Goal: Task Accomplishment & Management: Complete application form

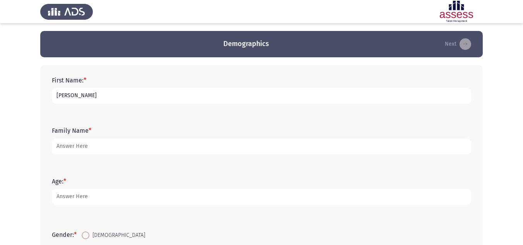
type input "[PERSON_NAME]"
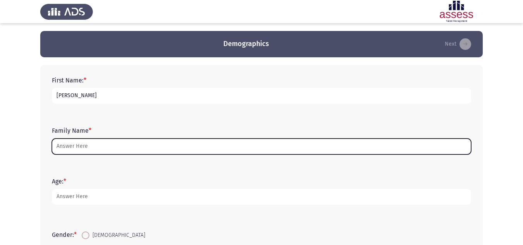
click at [117, 150] on input "Family Name *" at bounding box center [261, 147] width 419 height 16
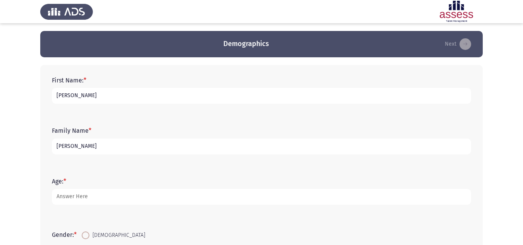
type input "[PERSON_NAME]"
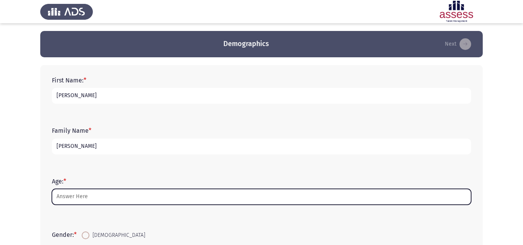
click at [99, 193] on input "Age: *" at bounding box center [261, 197] width 419 height 16
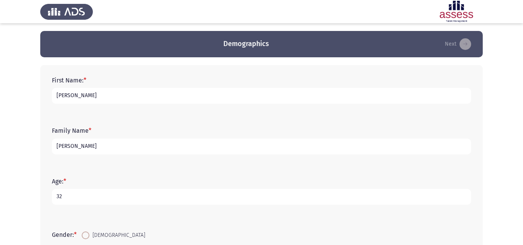
type input "32"
click at [13, 185] on app-assessment-container "Demographics Next First Name: * [PERSON_NAME] Family Name * [PERSON_NAME] Age: …" at bounding box center [261, 223] width 523 height 385
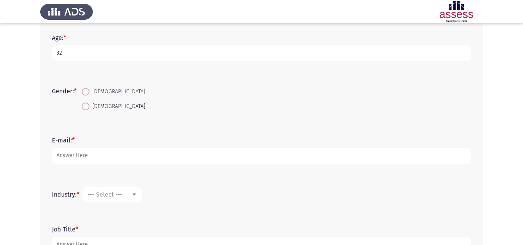
scroll to position [166, 0]
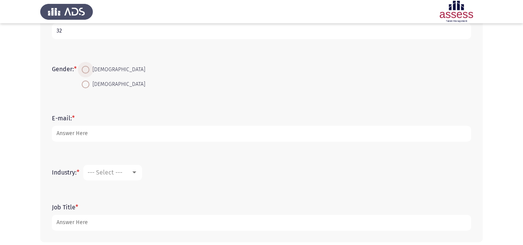
click at [89, 71] on span at bounding box center [86, 70] width 8 height 8
click at [89, 71] on input "[DEMOGRAPHIC_DATA]" at bounding box center [86, 70] width 8 height 8
radio input "true"
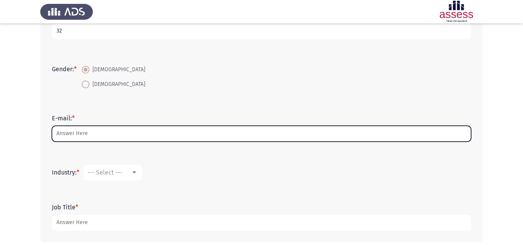
click at [110, 137] on input "E-mail: *" at bounding box center [261, 134] width 419 height 16
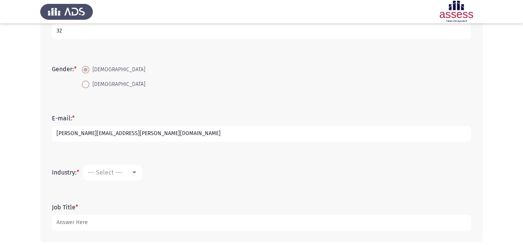
scroll to position [202, 0]
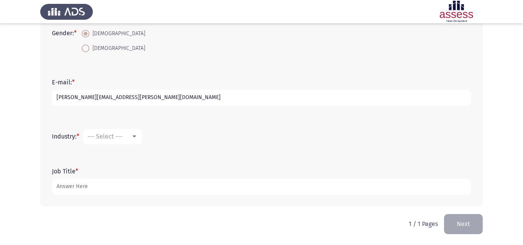
type input "[PERSON_NAME][EMAIL_ADDRESS][PERSON_NAME][DOMAIN_NAME]"
click at [110, 137] on span "--- Select ---" at bounding box center [104, 136] width 35 height 7
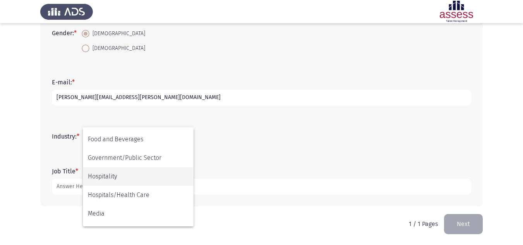
scroll to position [145, 0]
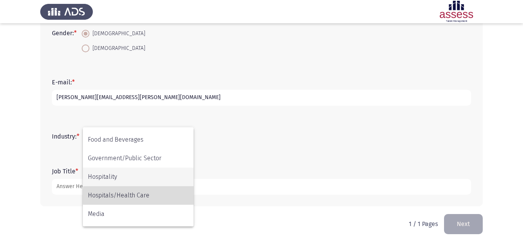
click at [153, 196] on span "Hospitals/Health Care" at bounding box center [138, 195] width 101 height 19
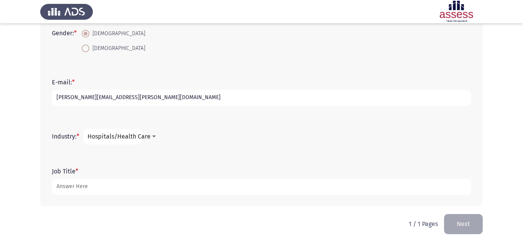
click at [135, 139] on span "Hospitals/Health Care" at bounding box center [118, 136] width 63 height 7
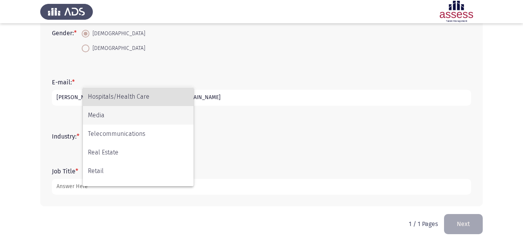
scroll to position [194, 0]
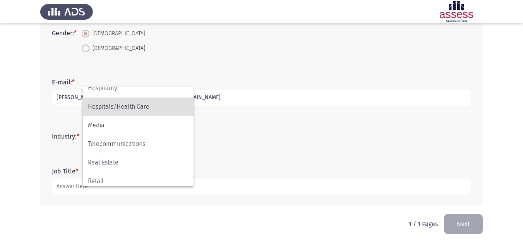
click at [25, 146] on div at bounding box center [261, 122] width 523 height 245
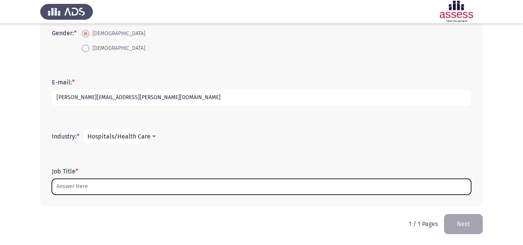
click at [102, 186] on input "Job Title *" at bounding box center [261, 187] width 419 height 16
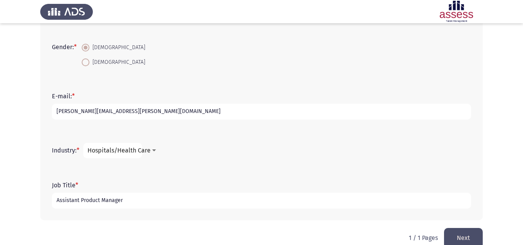
scroll to position [193, 0]
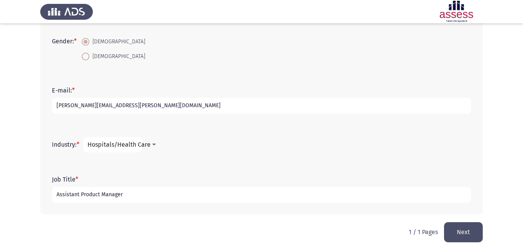
type input "Assistant Product Manager"
click at [470, 233] on button "Next" at bounding box center [463, 232] width 39 height 20
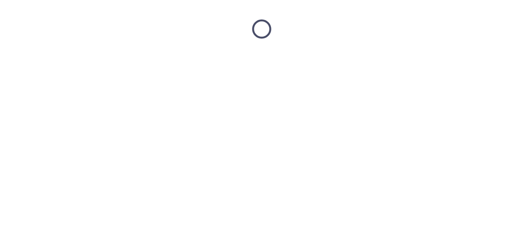
scroll to position [0, 0]
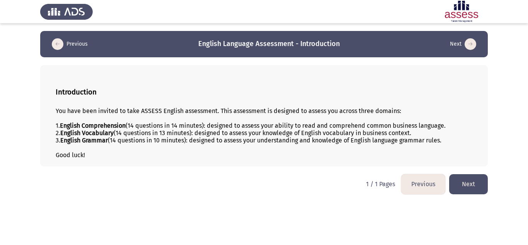
click at [470, 185] on button "Next" at bounding box center [469, 184] width 39 height 20
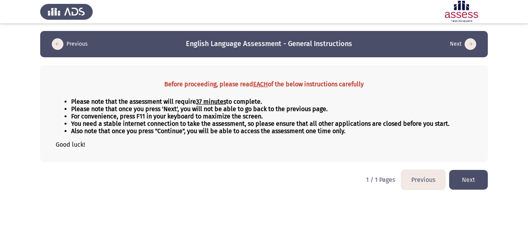
click at [477, 181] on button "Next" at bounding box center [469, 180] width 39 height 20
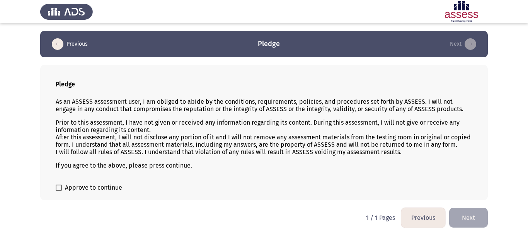
click at [57, 190] on span at bounding box center [59, 188] width 6 height 6
click at [58, 191] on input "Approve to continue" at bounding box center [58, 191] width 0 height 0
checkbox input "true"
click at [472, 216] on button "Next" at bounding box center [469, 218] width 39 height 20
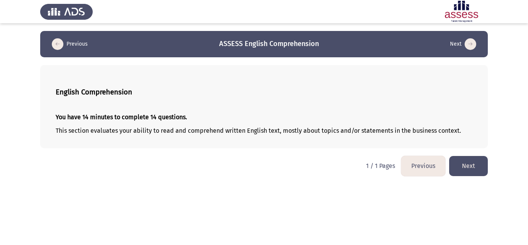
click at [473, 168] on button "Next" at bounding box center [469, 166] width 39 height 20
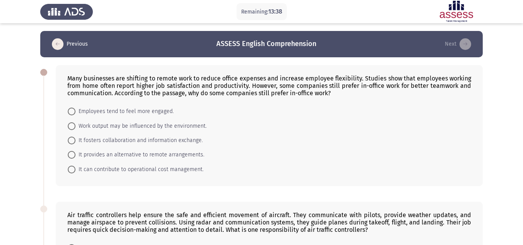
scroll to position [39, 0]
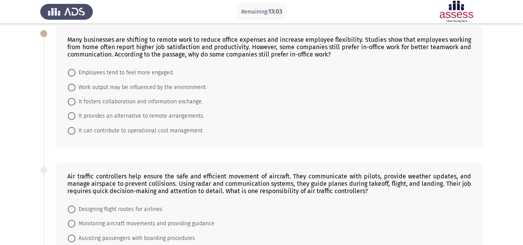
click at [73, 103] on span at bounding box center [72, 102] width 8 height 8
click at [73, 103] on input "It fosters collaboration and information exchange." at bounding box center [72, 102] width 8 height 8
radio input "true"
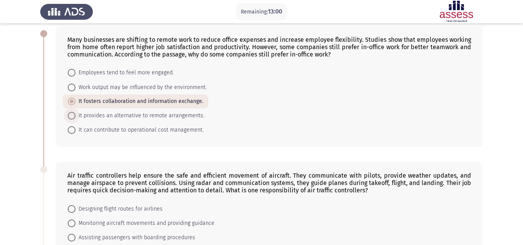
click at [72, 116] on span at bounding box center [72, 116] width 8 height 8
click at [72, 116] on input "It provides an alternative to remote arrangements." at bounding box center [72, 116] width 8 height 8
radio input "true"
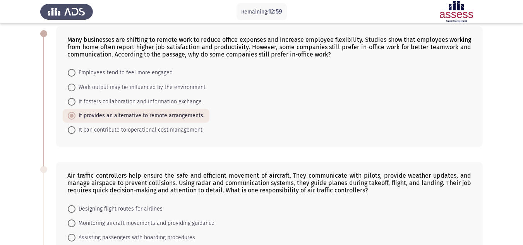
click at [70, 103] on span at bounding box center [72, 102] width 8 height 8
click at [70, 103] on input "It fosters collaboration and information exchange." at bounding box center [72, 102] width 8 height 8
radio input "true"
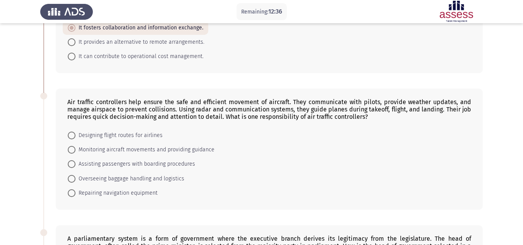
scroll to position [155, 0]
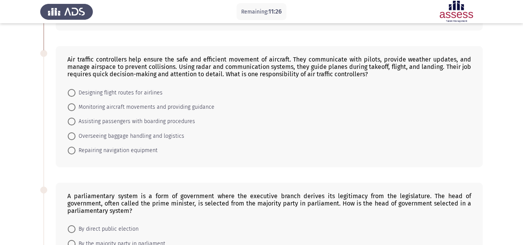
click at [176, 107] on span "Monitoring aircraft movements and providing guidance" at bounding box center [144, 107] width 139 height 9
click at [75, 107] on input "Monitoring aircraft movements and providing guidance" at bounding box center [72, 107] width 8 height 8
radio input "true"
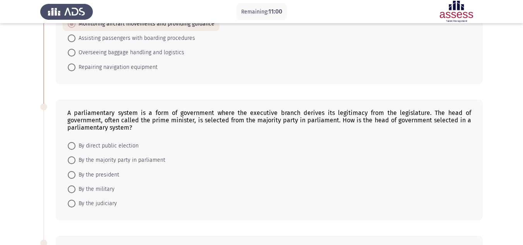
scroll to position [310, 0]
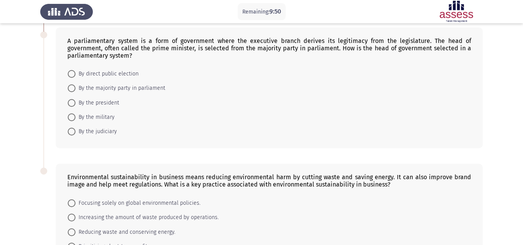
click at [125, 87] on span "By the majority party in parliament" at bounding box center [120, 88] width 90 height 9
click at [75, 87] on input "By the majority party in parliament" at bounding box center [72, 88] width 8 height 8
radio input "true"
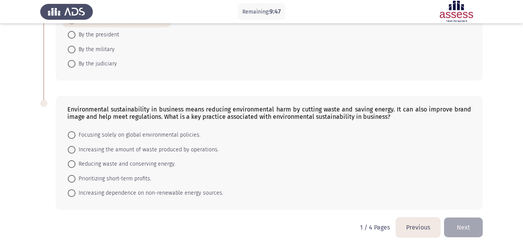
scroll to position [380, 0]
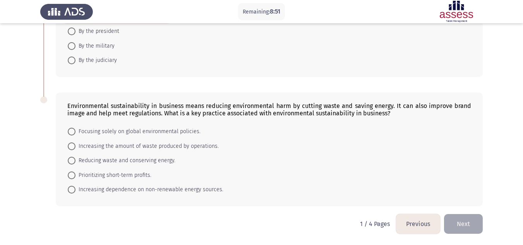
click at [162, 162] on span "Reducing waste and conserving energy." at bounding box center [125, 160] width 100 height 9
click at [75, 162] on input "Reducing waste and conserving energy." at bounding box center [72, 161] width 8 height 8
radio input "true"
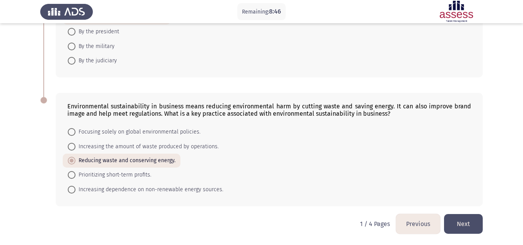
click at [158, 191] on span "Increasing dependence on non-renewable energy sources." at bounding box center [149, 189] width 148 height 9
click at [75, 191] on input "Increasing dependence on non-renewable energy sources." at bounding box center [72, 190] width 8 height 8
radio input "true"
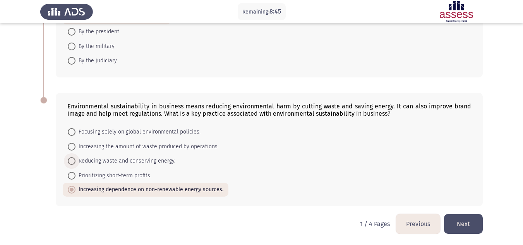
click at [156, 163] on span "Reducing waste and conserving energy." at bounding box center [125, 160] width 100 height 9
click at [75, 163] on input "Reducing waste and conserving energy." at bounding box center [72, 161] width 8 height 8
radio input "true"
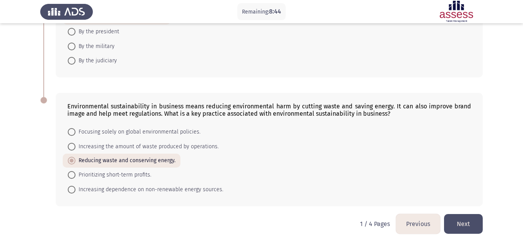
click at [467, 226] on button "Next" at bounding box center [463, 224] width 39 height 20
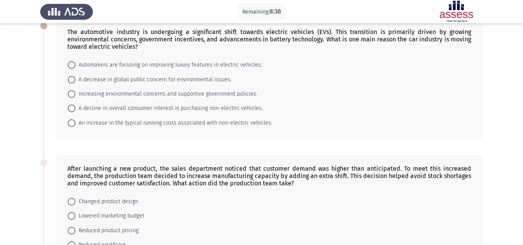
scroll to position [0, 0]
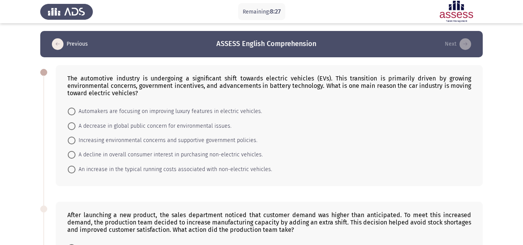
drag, startPoint x: 67, startPoint y: 78, endPoint x: 80, endPoint y: 78, distance: 13.5
click at [80, 78] on div "The automotive industry is undergoing a significant shift towards electric vehi…" at bounding box center [269, 125] width 427 height 121
drag, startPoint x: 70, startPoint y: 79, endPoint x: 127, endPoint y: 78, distance: 56.5
click at [127, 78] on div "The automotive industry is undergoing a significant shift towards electric vehi…" at bounding box center [269, 86] width 404 height 22
drag, startPoint x: 346, startPoint y: 93, endPoint x: 231, endPoint y: 97, distance: 115.0
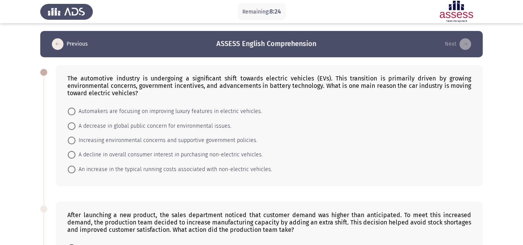
click at [231, 97] on div "The automotive industry is undergoing a significant shift towards electric vehi…" at bounding box center [269, 125] width 427 height 121
drag, startPoint x: 147, startPoint y: 88, endPoint x: 91, endPoint y: 86, distance: 56.9
click at [91, 86] on div "The automotive industry is undergoing a significant shift towards electric vehi…" at bounding box center [269, 86] width 404 height 22
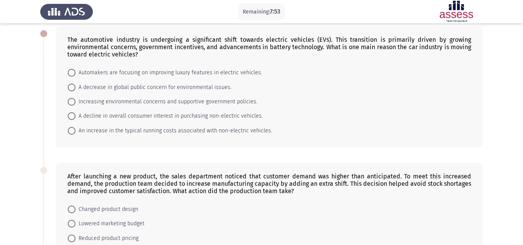
click at [210, 87] on span "A decrease in global public concern for environmental issues." at bounding box center [153, 87] width 156 height 9
click at [75, 87] on input "A decrease in global public concern for environmental issues." at bounding box center [72, 88] width 8 height 8
radio input "true"
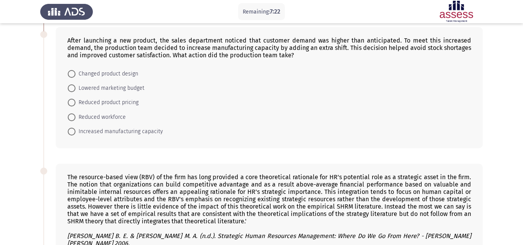
scroll to position [155, 0]
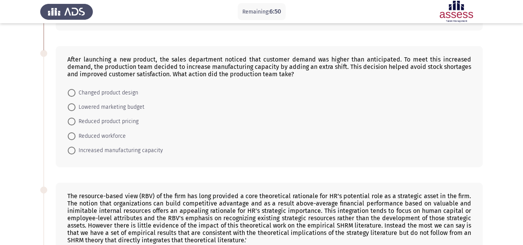
click at [119, 152] on span "Increased manufacturing capacity" at bounding box center [118, 150] width 87 height 9
click at [75, 152] on input "Increased manufacturing capacity" at bounding box center [72, 151] width 8 height 8
radio input "true"
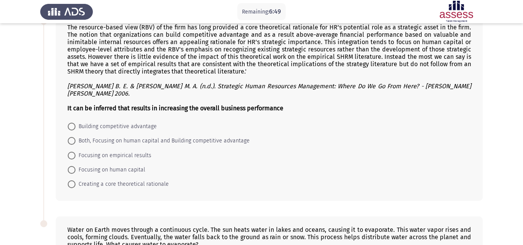
scroll to position [310, 0]
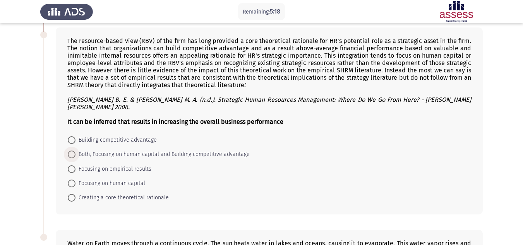
click at [147, 150] on span "Both, Focusing on human capital and Building competitive advantage" at bounding box center [162, 154] width 174 height 9
click at [75, 150] on input "Both, Focusing on human capital and Building competitive advantage" at bounding box center [72, 154] width 8 height 8
radio input "true"
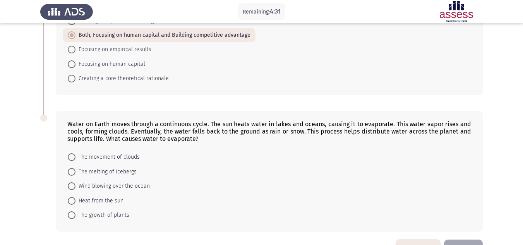
scroll to position [446, 0]
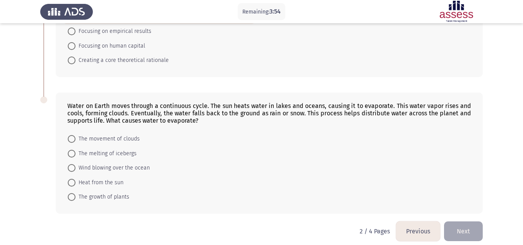
click at [120, 178] on span "Heat from the sun" at bounding box center [99, 182] width 48 height 9
click at [75, 179] on input "Heat from the sun" at bounding box center [72, 183] width 8 height 8
radio input "true"
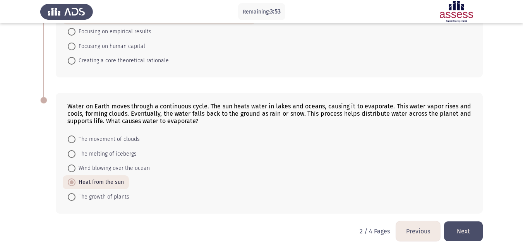
click at [461, 226] on button "Next" at bounding box center [463, 231] width 39 height 20
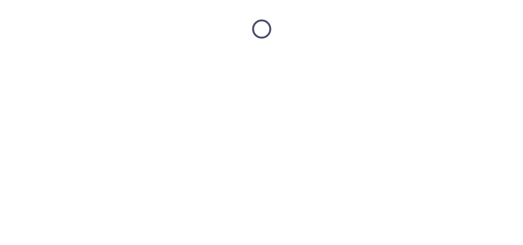
scroll to position [0, 0]
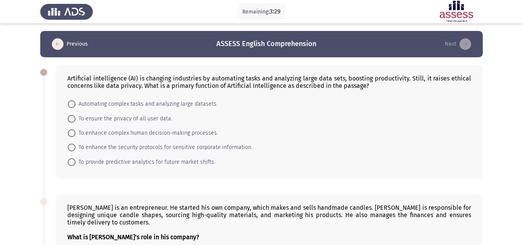
click at [176, 104] on span "Automating complex tasks and analyzing large datasets." at bounding box center [146, 103] width 142 height 9
click at [75, 104] on input "Automating complex tasks and analyzing large datasets." at bounding box center [72, 104] width 8 height 8
radio input "true"
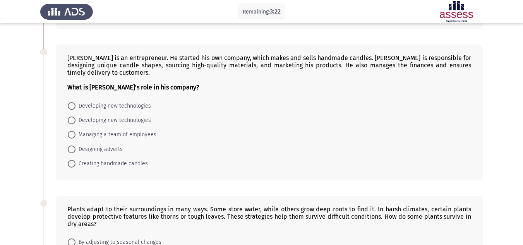
scroll to position [155, 0]
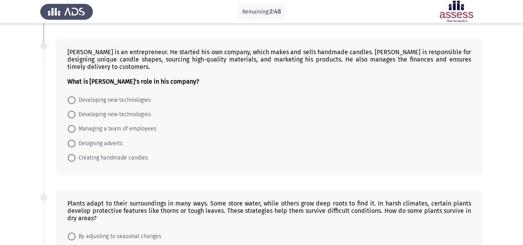
click at [136, 159] on span "Creating handmade candles" at bounding box center [111, 157] width 72 height 9
click at [75, 159] on input "Creating handmade candles" at bounding box center [72, 158] width 8 height 8
radio input "true"
click at [128, 101] on span "Developing new technologies" at bounding box center [112, 100] width 75 height 9
click at [75, 101] on input "Developing new technologies" at bounding box center [72, 100] width 8 height 8
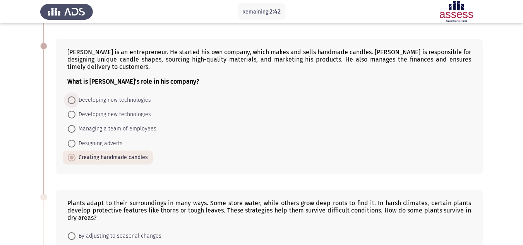
radio input "true"
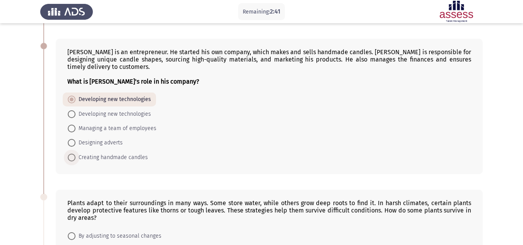
click at [118, 156] on span "Creating handmade candles" at bounding box center [111, 157] width 72 height 9
click at [75, 156] on input "Creating handmade candles" at bounding box center [72, 158] width 8 height 8
radio input "true"
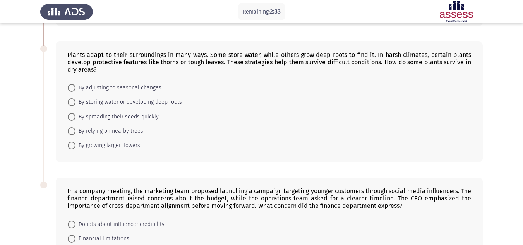
scroll to position [310, 0]
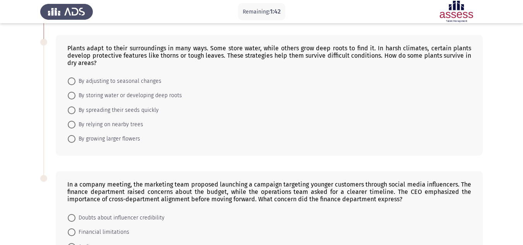
click at [150, 97] on span "By storing water or developing deep roots" at bounding box center [128, 95] width 106 height 9
click at [75, 97] on input "By storing water or developing deep roots" at bounding box center [72, 96] width 8 height 8
radio input "true"
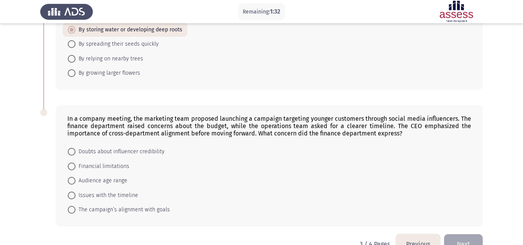
scroll to position [387, 0]
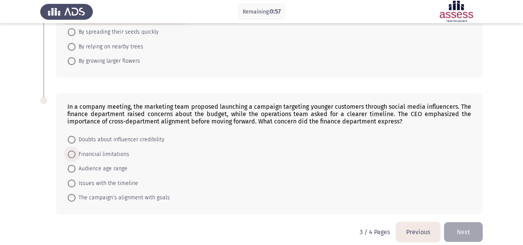
click at [115, 154] on span "Financial limitations" at bounding box center [102, 154] width 54 height 9
click at [75, 154] on input "Financial limitations" at bounding box center [72, 154] width 8 height 8
radio input "true"
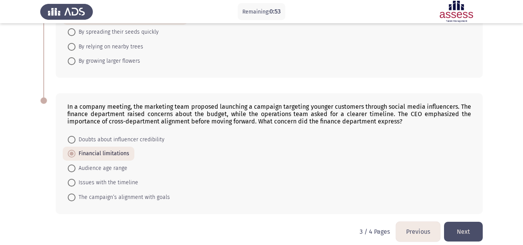
click at [471, 232] on button "Next" at bounding box center [463, 232] width 39 height 20
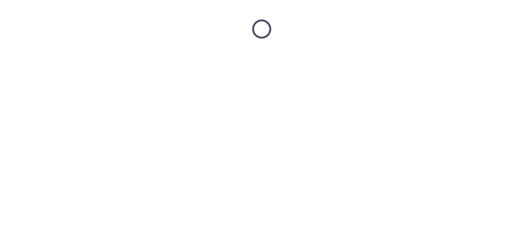
scroll to position [0, 0]
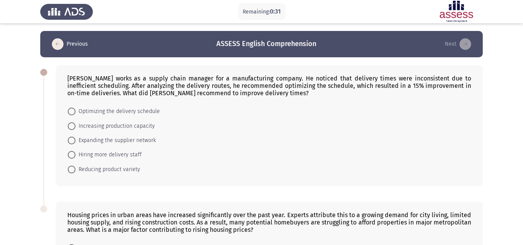
click at [154, 112] on span "Optimizing the delivery schedule" at bounding box center [117, 111] width 84 height 9
click at [75, 112] on input "Optimizing the delivery schedule" at bounding box center [72, 112] width 8 height 8
radio input "true"
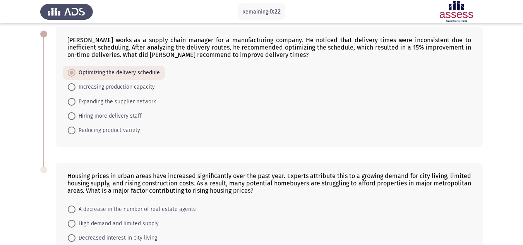
scroll to position [116, 0]
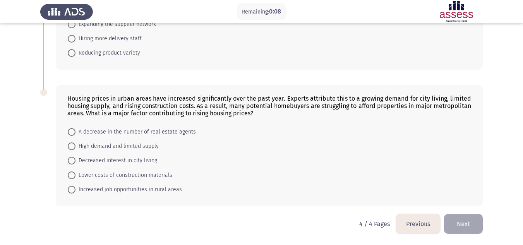
click at [113, 146] on span "High demand and limited supply" at bounding box center [116, 146] width 83 height 9
click at [75, 146] on input "High demand and limited supply" at bounding box center [72, 146] width 8 height 8
radio input "true"
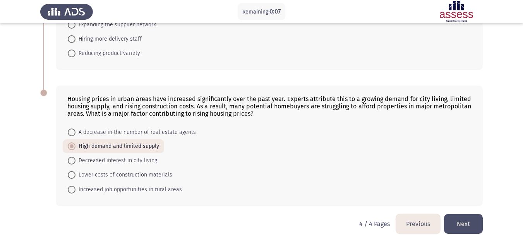
click at [453, 220] on button "Next" at bounding box center [463, 224] width 39 height 20
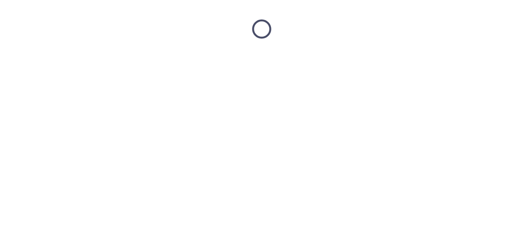
scroll to position [0, 0]
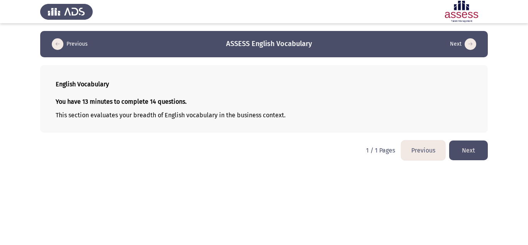
click at [480, 150] on button "Next" at bounding box center [469, 150] width 39 height 20
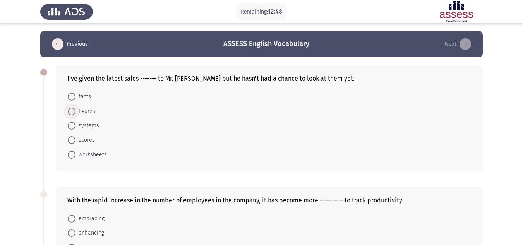
click at [92, 114] on span "figures" at bounding box center [85, 111] width 20 height 9
click at [75, 114] on input "figures" at bounding box center [72, 112] width 8 height 8
radio input "true"
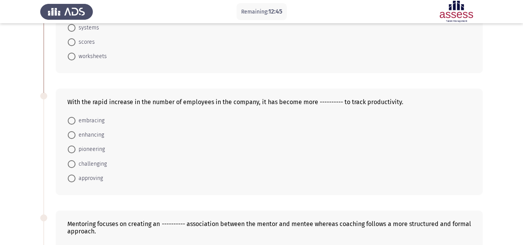
scroll to position [116, 0]
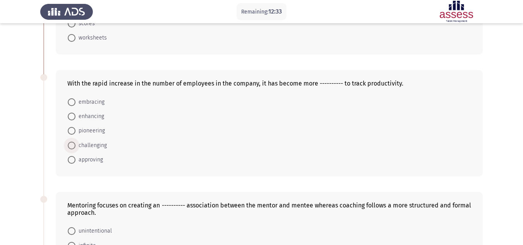
click at [102, 147] on span "challenging" at bounding box center [90, 145] width 31 height 9
click at [75, 147] on input "challenging" at bounding box center [72, 146] width 8 height 8
radio input "true"
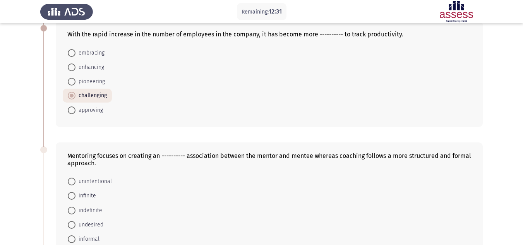
scroll to position [232, 0]
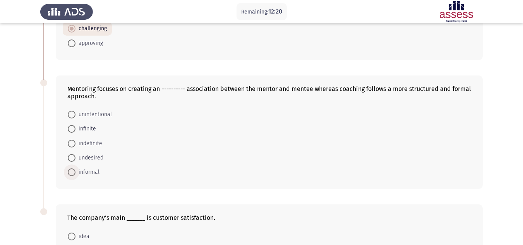
click at [94, 174] on span "informal" at bounding box center [87, 172] width 24 height 9
click at [75, 174] on input "informal" at bounding box center [72, 172] width 8 height 8
radio input "true"
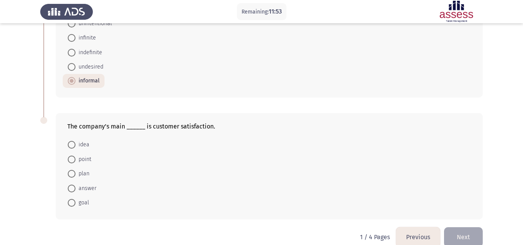
scroll to position [336, 0]
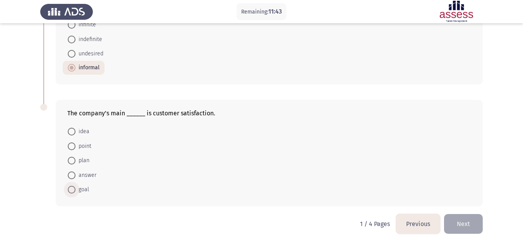
click at [84, 190] on span "goal" at bounding box center [82, 189] width 14 height 9
click at [75, 190] on input "goal" at bounding box center [72, 190] width 8 height 8
radio input "true"
click at [463, 222] on button "Next" at bounding box center [463, 224] width 39 height 20
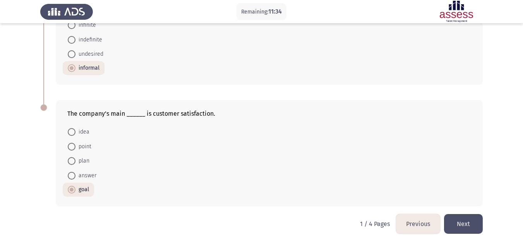
scroll to position [0, 0]
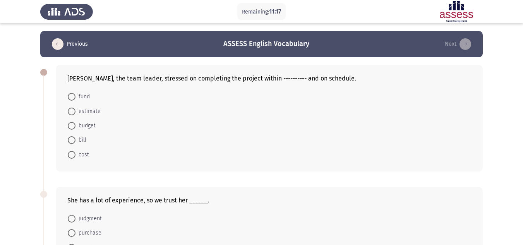
click at [91, 127] on span "budget" at bounding box center [85, 125] width 20 height 9
click at [75, 127] on input "budget" at bounding box center [72, 126] width 8 height 8
radio input "true"
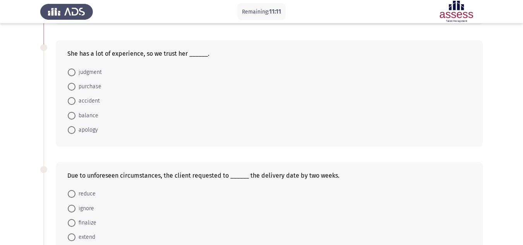
scroll to position [155, 0]
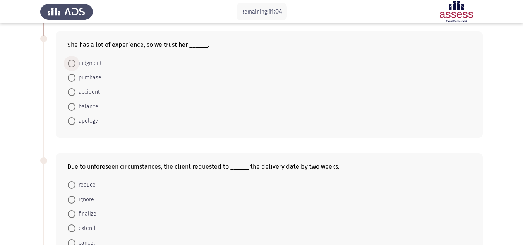
click at [91, 62] on span "judgment" at bounding box center [88, 63] width 26 height 9
click at [75, 62] on input "judgment" at bounding box center [72, 64] width 8 height 8
radio input "true"
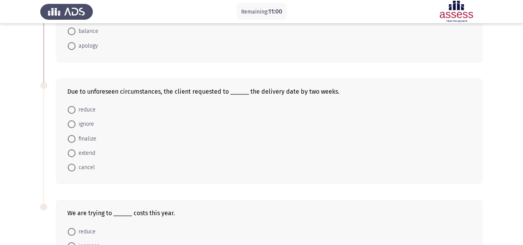
scroll to position [232, 0]
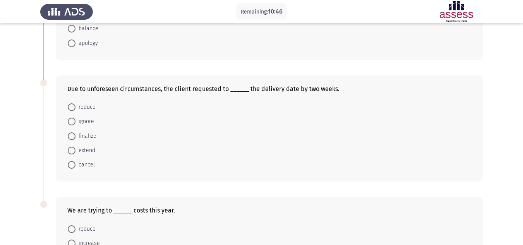
click at [89, 105] on span "reduce" at bounding box center [85, 107] width 20 height 9
click at [75, 105] on input "reduce" at bounding box center [72, 107] width 8 height 8
radio input "true"
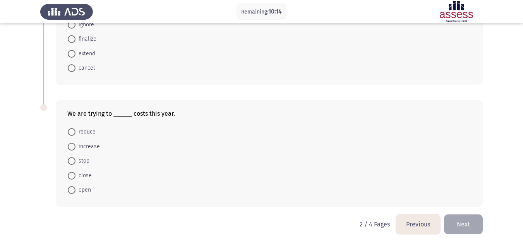
scroll to position [329, 0]
click at [91, 134] on span "reduce" at bounding box center [85, 131] width 20 height 9
click at [75, 134] on input "reduce" at bounding box center [72, 132] width 8 height 8
radio input "true"
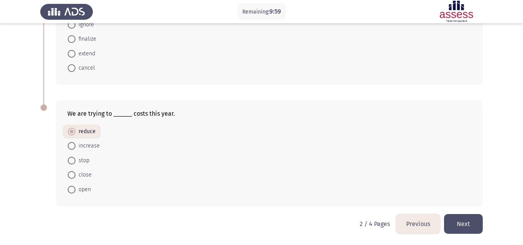
click at [460, 225] on button "Next" at bounding box center [463, 224] width 39 height 20
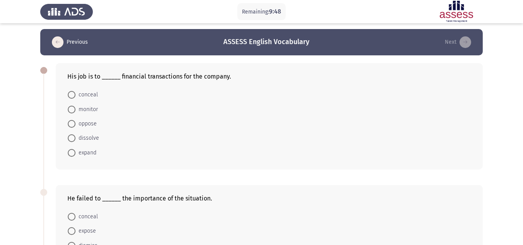
scroll to position [0, 0]
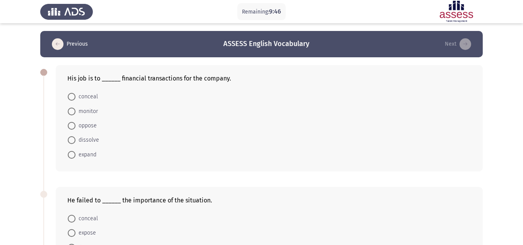
click at [92, 112] on span "monitor" at bounding box center [86, 111] width 22 height 9
click at [75, 112] on input "monitor" at bounding box center [72, 112] width 8 height 8
radio input "true"
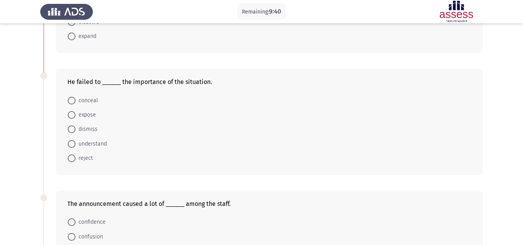
scroll to position [155, 0]
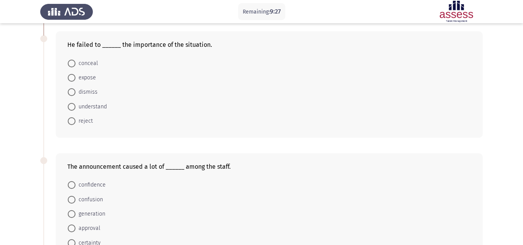
click at [100, 106] on span "understand" at bounding box center [90, 106] width 31 height 9
click at [75, 106] on input "understand" at bounding box center [72, 107] width 8 height 8
radio input "true"
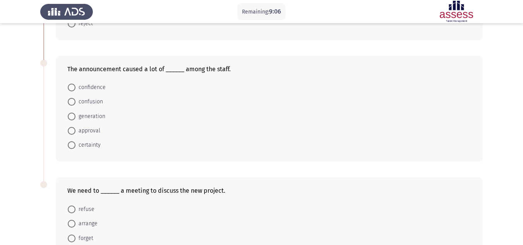
scroll to position [271, 0]
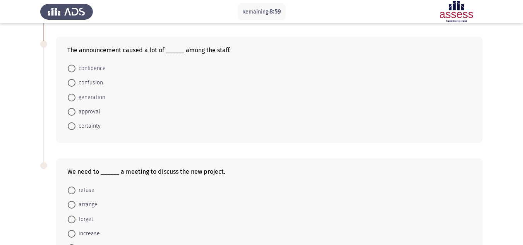
click at [99, 82] on span "confusion" at bounding box center [88, 82] width 27 height 9
click at [75, 82] on input "confusion" at bounding box center [72, 83] width 8 height 8
radio input "true"
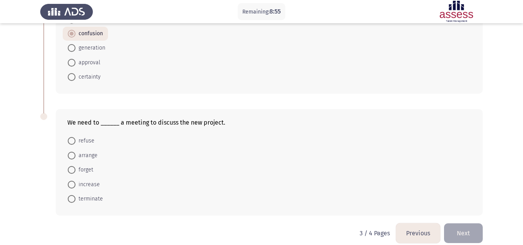
scroll to position [329, 0]
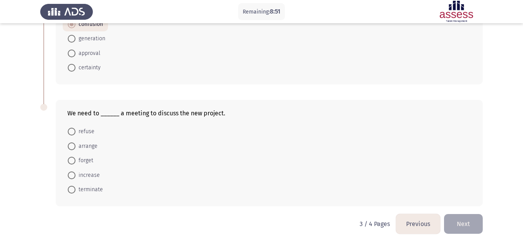
click at [89, 148] on span "arrange" at bounding box center [86, 146] width 22 height 9
click at [75, 148] on input "arrange" at bounding box center [72, 146] width 8 height 8
radio input "true"
click at [465, 220] on button "Next" at bounding box center [463, 224] width 39 height 20
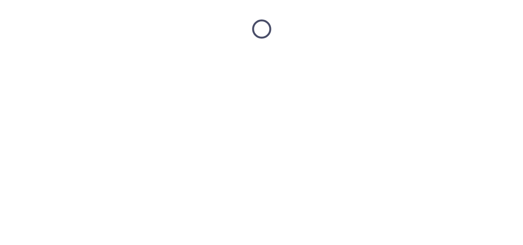
scroll to position [0, 0]
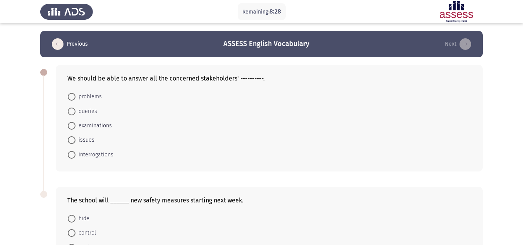
click at [92, 111] on span "queries" at bounding box center [86, 111] width 22 height 9
click at [75, 111] on input "queries" at bounding box center [72, 112] width 8 height 8
radio input "true"
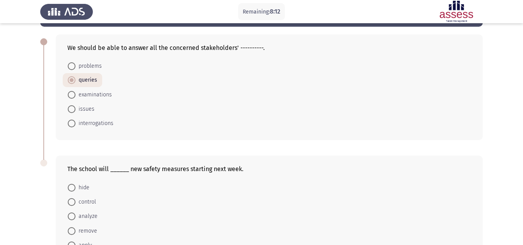
scroll to position [77, 0]
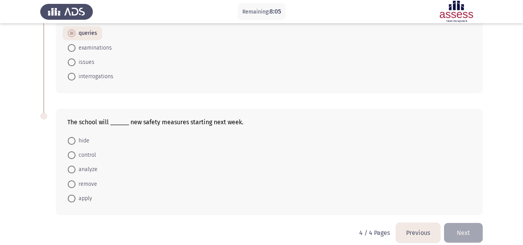
click at [88, 199] on span "apply" at bounding box center [83, 198] width 17 height 9
click at [75, 199] on input "apply" at bounding box center [72, 199] width 8 height 8
radio input "true"
click at [464, 235] on button "Next" at bounding box center [463, 232] width 39 height 20
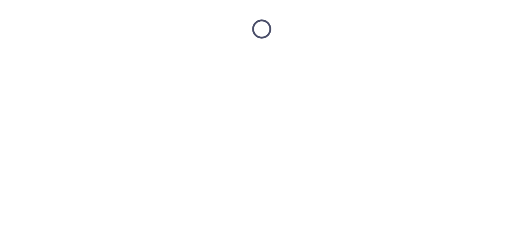
scroll to position [0, 0]
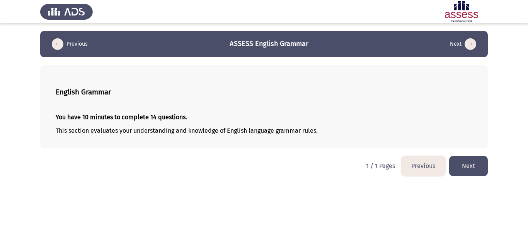
click at [464, 169] on button "Next" at bounding box center [469, 166] width 39 height 20
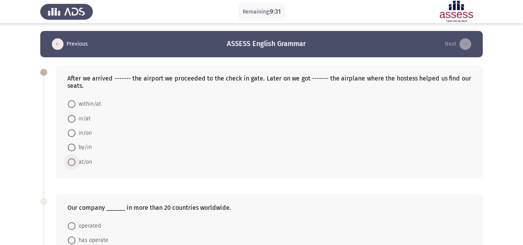
click at [86, 164] on span "at/on" at bounding box center [83, 161] width 17 height 9
click at [75, 164] on input "at/on" at bounding box center [72, 162] width 8 height 8
radio input "true"
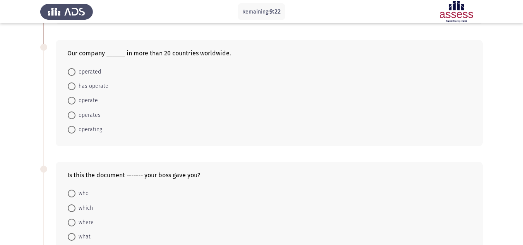
scroll to position [155, 0]
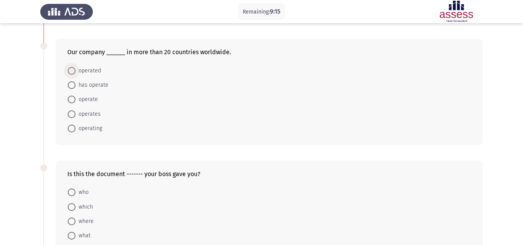
click at [90, 72] on span "operated" at bounding box center [88, 70] width 26 height 9
click at [75, 72] on input "operated" at bounding box center [72, 71] width 8 height 8
radio input "true"
click at [95, 113] on span "operates" at bounding box center [87, 113] width 25 height 9
click at [75, 113] on input "operates" at bounding box center [72, 113] width 8 height 8
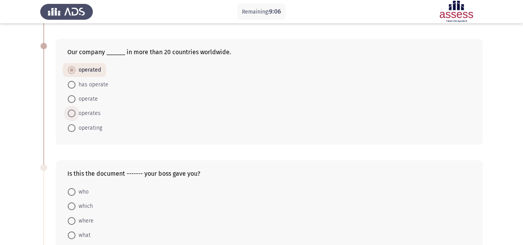
radio input "true"
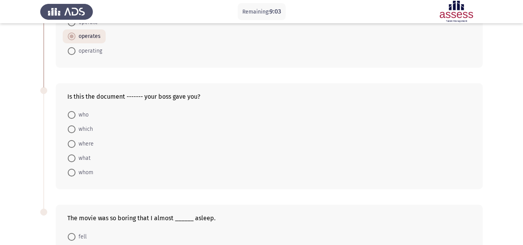
scroll to position [232, 0]
click at [87, 130] on span "which" at bounding box center [83, 128] width 17 height 9
click at [75, 130] on input "which" at bounding box center [72, 129] width 8 height 8
radio input "true"
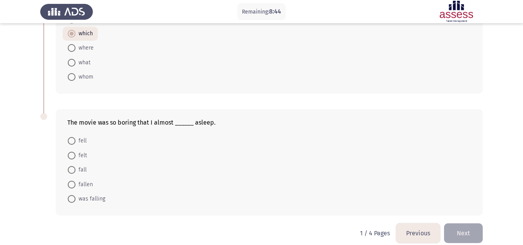
scroll to position [336, 0]
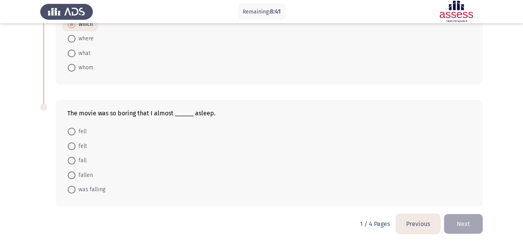
click at [81, 162] on span "fall" at bounding box center [80, 160] width 11 height 9
click at [75, 162] on input "fall" at bounding box center [72, 161] width 8 height 8
radio input "true"
click at [457, 221] on button "Next" at bounding box center [463, 224] width 39 height 20
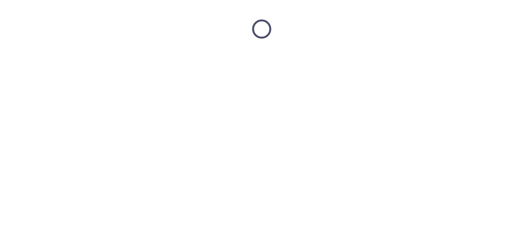
scroll to position [0, 0]
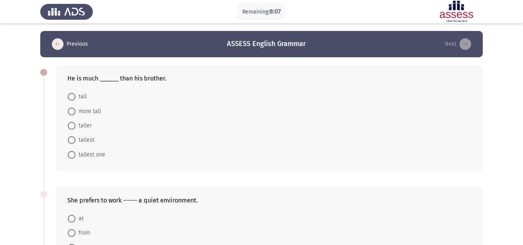
click at [90, 127] on span "taller" at bounding box center [83, 125] width 16 height 9
click at [75, 127] on input "taller" at bounding box center [72, 126] width 8 height 8
radio input "true"
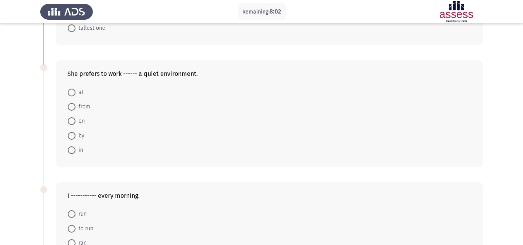
scroll to position [155, 0]
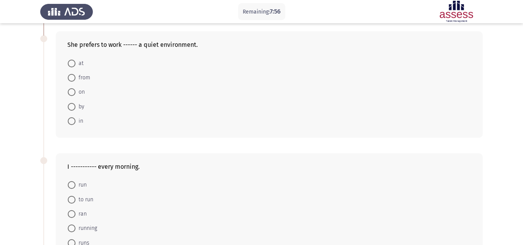
click at [80, 122] on span "in" at bounding box center [79, 120] width 8 height 9
click at [75, 122] on input "in" at bounding box center [72, 121] width 8 height 8
radio input "true"
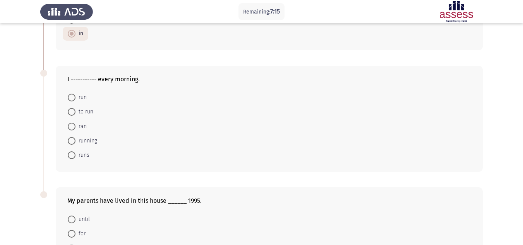
scroll to position [271, 0]
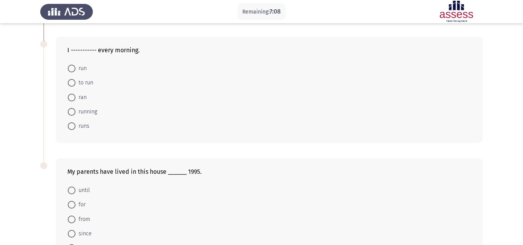
click at [78, 69] on span "run" at bounding box center [80, 68] width 11 height 9
click at [75, 69] on input "run" at bounding box center [72, 69] width 8 height 8
radio input "true"
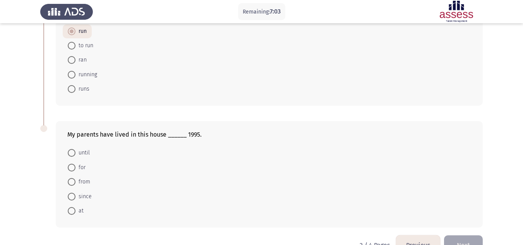
scroll to position [329, 0]
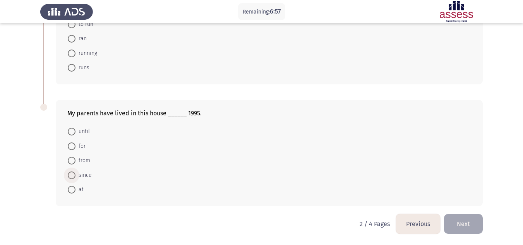
click at [89, 175] on span "since" at bounding box center [83, 175] width 16 height 9
click at [75, 175] on input "since" at bounding box center [72, 175] width 8 height 8
radio input "true"
click at [469, 225] on button "Next" at bounding box center [463, 224] width 39 height 20
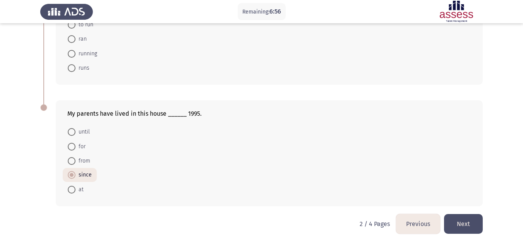
scroll to position [0, 0]
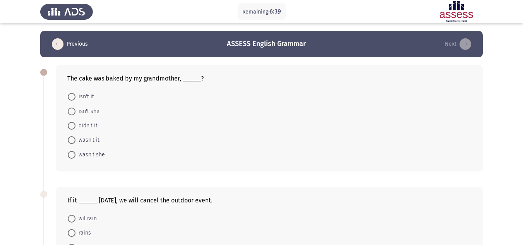
click at [97, 140] on span "wasn't it" at bounding box center [87, 139] width 24 height 9
click at [75, 140] on input "wasn't it" at bounding box center [72, 140] width 8 height 8
radio input "true"
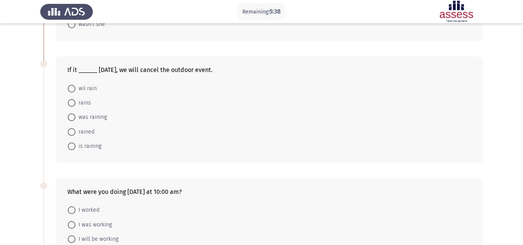
scroll to position [116, 0]
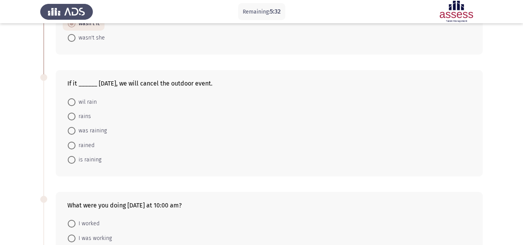
click at [92, 102] on span "wil rain" at bounding box center [85, 101] width 21 height 9
click at [75, 102] on input "wil rain" at bounding box center [72, 102] width 8 height 8
radio input "true"
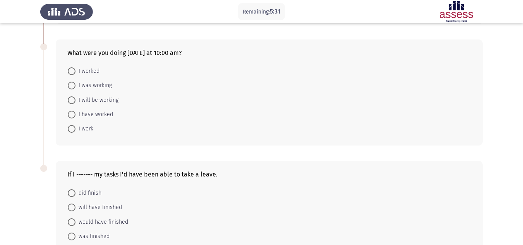
scroll to position [271, 0]
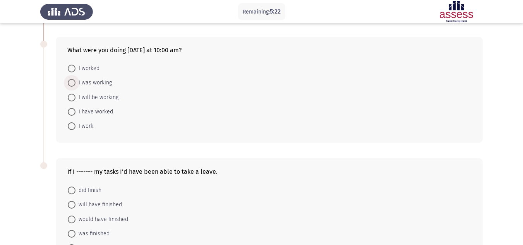
click at [108, 82] on span "I was working" at bounding box center [93, 82] width 36 height 9
click at [75, 82] on input "I was working" at bounding box center [72, 83] width 8 height 8
radio input "true"
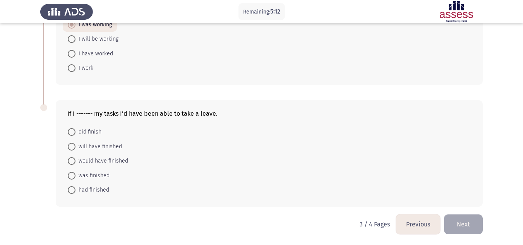
scroll to position [329, 0]
click at [103, 192] on span "had finished" at bounding box center [92, 189] width 34 height 9
click at [75, 192] on input "had finished" at bounding box center [72, 190] width 8 height 8
radio input "true"
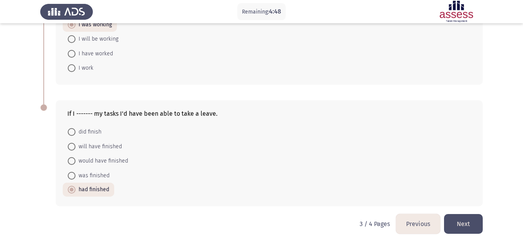
click at [463, 225] on button "Next" at bounding box center [463, 224] width 39 height 20
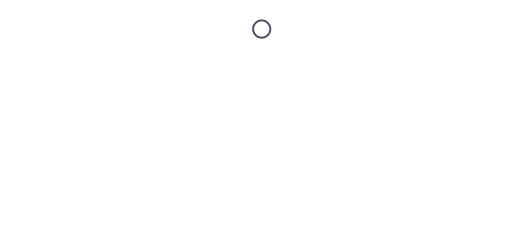
scroll to position [0, 0]
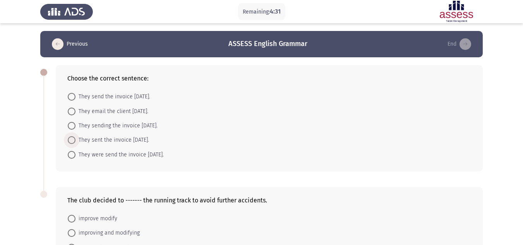
click at [114, 140] on span "They sent the invoice [DATE]." at bounding box center [112, 139] width 74 height 9
click at [75, 140] on input "They sent the invoice [DATE]." at bounding box center [72, 140] width 8 height 8
radio input "true"
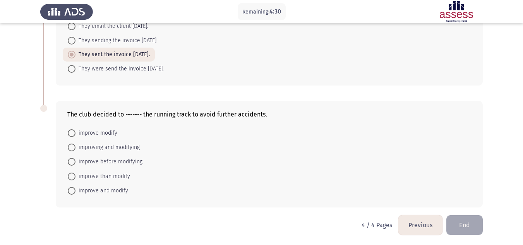
scroll to position [86, 0]
click at [122, 189] on span "improve and modify" at bounding box center [101, 189] width 53 height 9
click at [75, 189] on input "improve and modify" at bounding box center [72, 190] width 8 height 8
radio input "true"
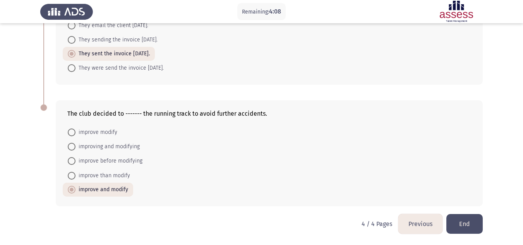
click at [475, 225] on button "End" at bounding box center [464, 224] width 36 height 20
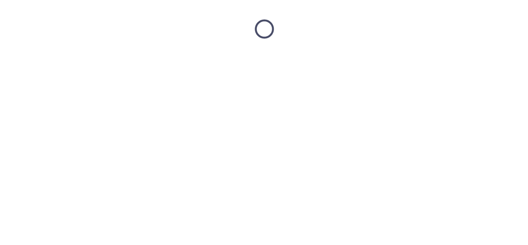
scroll to position [0, 0]
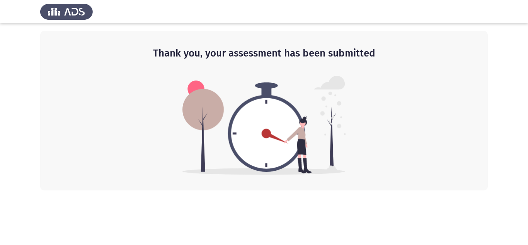
click at [382, 153] on div "Thank you, your assessment has been submitted" at bounding box center [264, 110] width 448 height 159
